Goal: Task Accomplishment & Management: Use online tool/utility

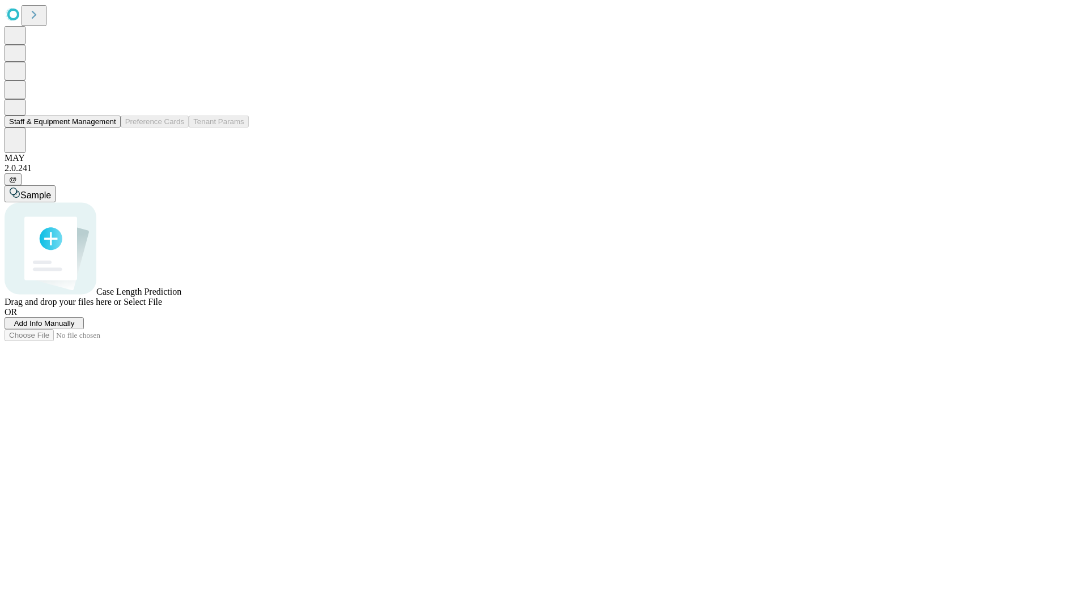
click at [108, 128] on button "Staff & Equipment Management" at bounding box center [63, 122] width 116 height 12
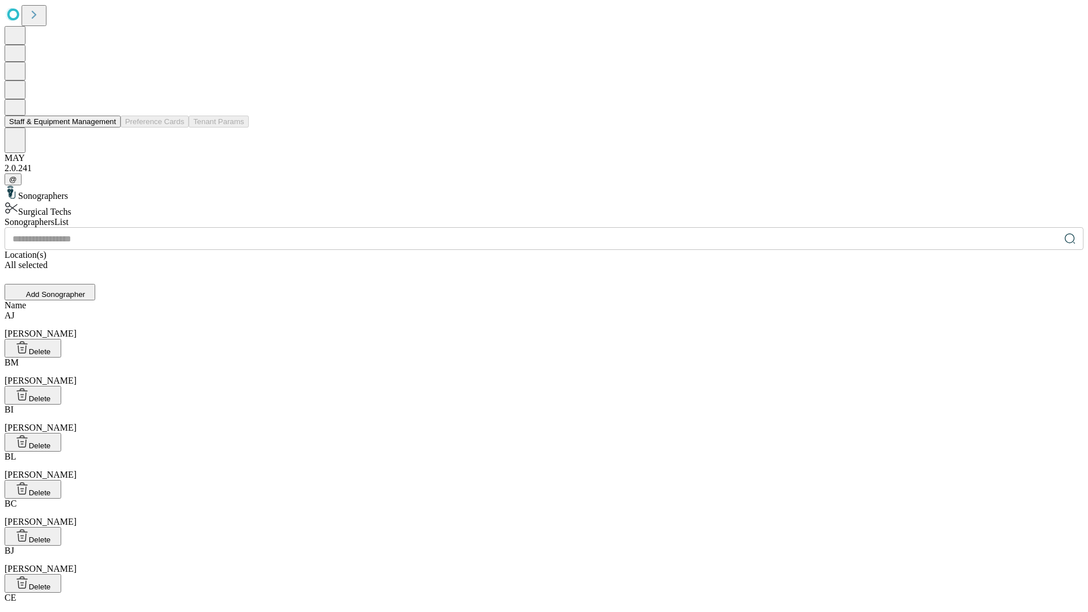
click at [108, 128] on button "Staff & Equipment Management" at bounding box center [63, 122] width 116 height 12
